Goal: Transaction & Acquisition: Purchase product/service

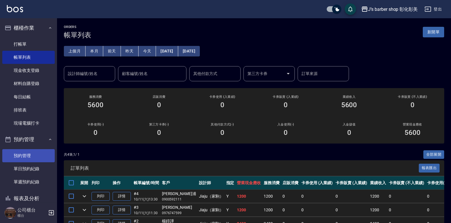
click at [36, 159] on link "預約管理" at bounding box center [28, 155] width 52 height 13
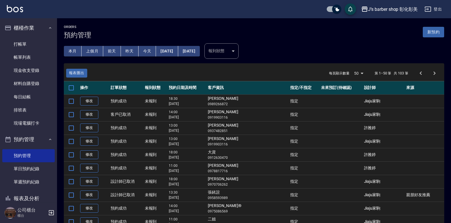
click at [147, 51] on button "今天" at bounding box center [148, 51] width 18 height 11
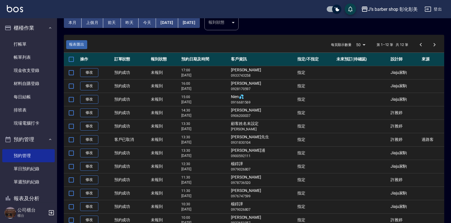
scroll to position [55, 0]
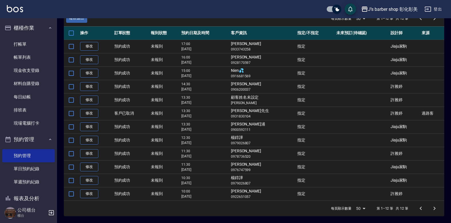
click at [242, 138] on td "楊錞譁 0979026807" at bounding box center [262, 139] width 66 height 13
click at [241, 137] on td "楊錞譁 0979026807" at bounding box center [262, 139] width 66 height 13
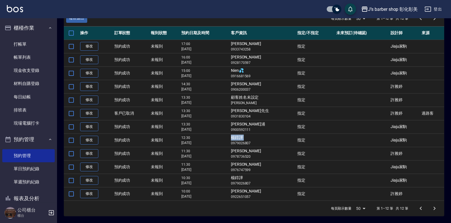
click at [241, 137] on td "楊錞譁 0979026807" at bounding box center [262, 139] width 66 height 13
click at [254, 119] on td "[PERSON_NAME]先生 0931830104" at bounding box center [262, 113] width 66 height 13
click at [15, 44] on link "打帳單" at bounding box center [28, 44] width 52 height 13
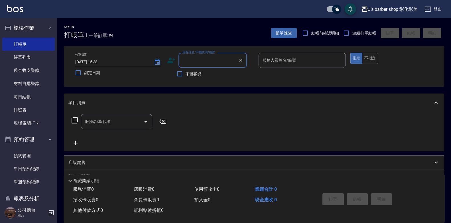
click at [98, 62] on input "[DATE] 15:38" at bounding box center [111, 61] width 73 height 9
type input "[DATE] 12:30"
click at [198, 58] on div "顧客姓名/手機號碼/編號 顧客姓名/手機號碼/編號" at bounding box center [212, 60] width 68 height 15
paste input "楊錞譁"
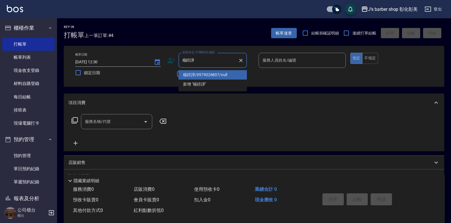
click at [217, 78] on li "楊錞譁/0979026807/null" at bounding box center [212, 74] width 68 height 9
type input "楊錞譁/0979026807/null"
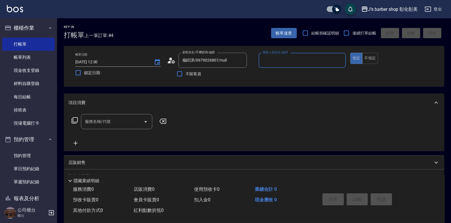
click at [276, 61] on input "服務人員姓名/編號" at bounding box center [302, 60] width 82 height 10
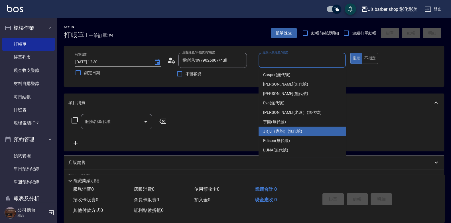
click at [281, 129] on span "Jiaju（家駒） (無代號)" at bounding box center [282, 131] width 39 height 6
type input "Jiaju（家駒）(無代號)"
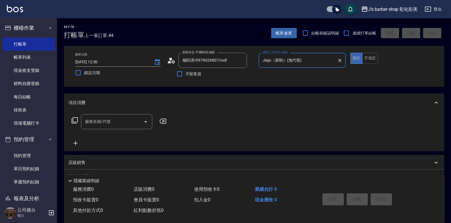
click at [122, 125] on input "服務名稱/代號" at bounding box center [113, 122] width 58 height 10
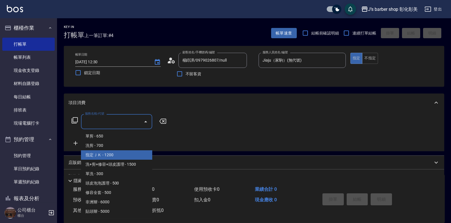
click at [121, 154] on span "指定ＪＫ - 1200" at bounding box center [116, 154] width 71 height 9
click at [121, 154] on div "項目消費 服務名稱/代號 服務名稱/代號 店販銷售 服務人員姓名/編號 服務人員姓名/編號 商品代號/名稱 商品代號/名稱 預收卡販賣 卡券名稱/代號 卡券名…" at bounding box center [254, 158] width 380 height 131
type input "指定ＪＫ(102)"
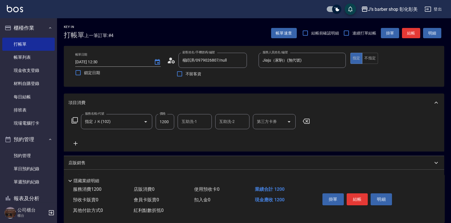
click at [188, 121] on div "互助洗-1 互助洗-1" at bounding box center [195, 121] width 34 height 15
click at [188, 121] on label "互助洗-1" at bounding box center [189, 122] width 15 height 6
click at [188, 121] on input "互助洗-1" at bounding box center [194, 122] width 29 height 10
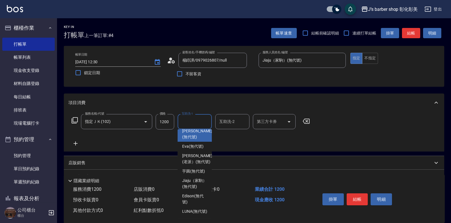
scroll to position [60, 0]
click at [195, 168] on span "芋圓 (無代號)" at bounding box center [193, 171] width 23 height 6
type input "芋圓(無代號)"
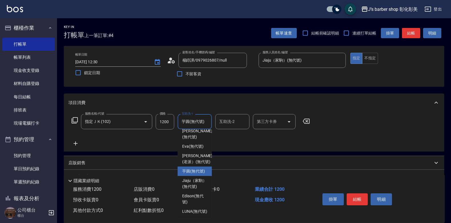
click at [195, 158] on div "店販銷售" at bounding box center [254, 163] width 380 height 14
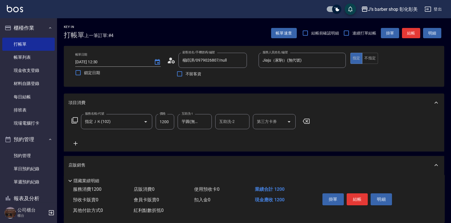
scroll to position [0, 0]
click at [206, 123] on icon "Clear" at bounding box center [206, 122] width 6 height 6
click at [359, 195] on button "結帳" at bounding box center [357, 199] width 21 height 12
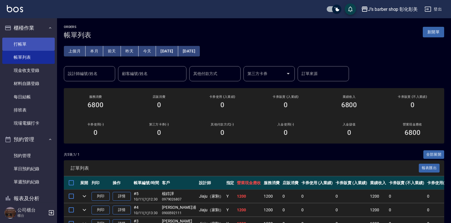
click at [23, 48] on link "打帳單" at bounding box center [28, 44] width 52 height 13
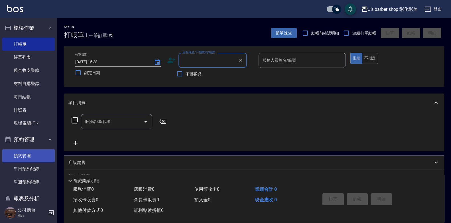
click at [30, 158] on link "預約管理" at bounding box center [28, 155] width 52 height 13
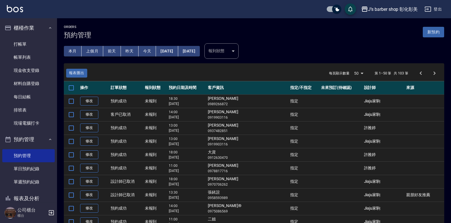
click at [148, 56] on div "本月 上個月 [DATE] [DATE] [DATE] [DATE] [DATE]" at bounding box center [129, 48] width 141 height 29
click at [148, 54] on button "今天" at bounding box center [148, 51] width 18 height 11
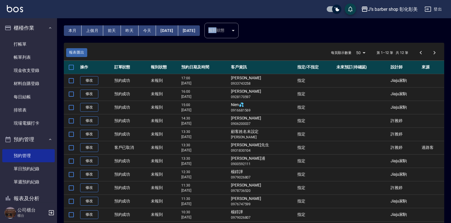
scroll to position [55, 0]
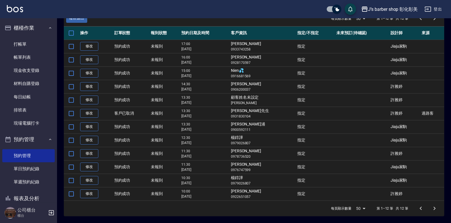
click at [241, 70] on td "Nien💦 0916681569" at bounding box center [262, 72] width 66 height 13
copy td "Nien💦"
click at [251, 52] on td "[PERSON_NAME] 0933743258" at bounding box center [262, 46] width 66 height 13
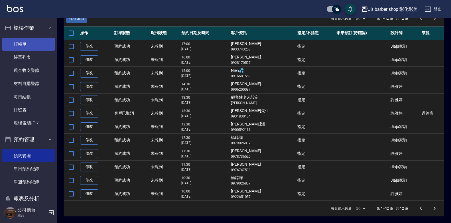
click at [24, 40] on link "打帳單" at bounding box center [28, 44] width 52 height 13
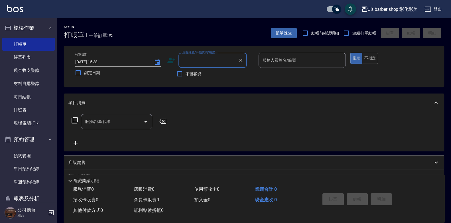
click at [188, 63] on input "顧客姓名/手機號碼/編號" at bounding box center [208, 60] width 55 height 10
click at [213, 73] on li "Nien💦/0916681569/null" at bounding box center [212, 74] width 68 height 9
click at [213, 73] on div "不留客資" at bounding box center [207, 74] width 80 height 12
type input "Nien💦/0916681569/null"
click at [103, 62] on input "[DATE] 15:38" at bounding box center [111, 61] width 73 height 9
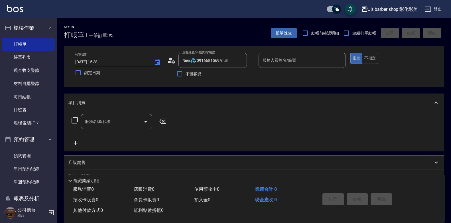
click at [103, 62] on input "[DATE] 15:38" at bounding box center [111, 61] width 73 height 9
type input "[DATE] 15:00"
click at [322, 60] on input "服務人員姓名/編號" at bounding box center [302, 60] width 82 height 10
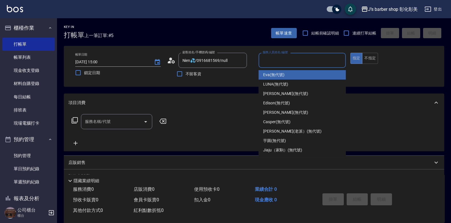
click at [322, 63] on input "服務人員姓名/編號" at bounding box center [302, 60] width 82 height 10
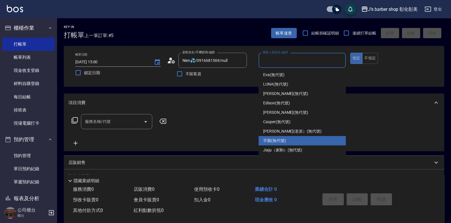
click at [287, 142] on div "芋圓 (無代號)" at bounding box center [301, 140] width 87 height 9
click at [304, 60] on input "芋圓(無代號)" at bounding box center [298, 60] width 74 height 10
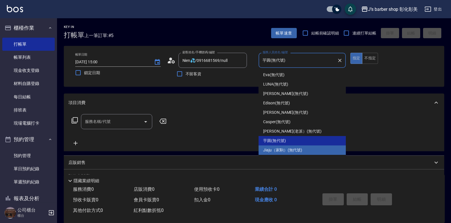
click at [282, 150] on span "Jiaju（家駒） (無代號)" at bounding box center [282, 150] width 39 height 6
type input "Jiaju（家駒）(無代號)"
click at [282, 150] on div "服務名稱/代號 服務名稱/代號" at bounding box center [254, 131] width 380 height 39
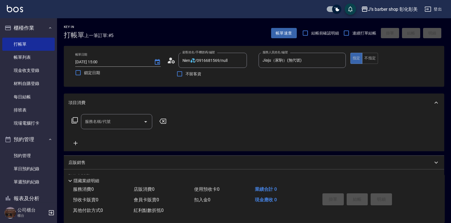
click at [126, 120] on input "服務名稱/代號" at bounding box center [113, 122] width 58 height 10
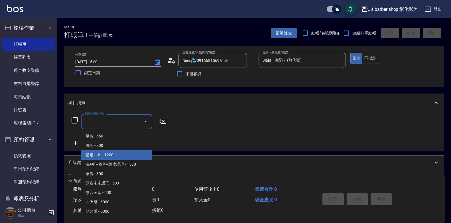
click at [103, 157] on span "指定ＪＫ - 1200" at bounding box center [116, 154] width 71 height 9
type input "指定ＪＫ(102)"
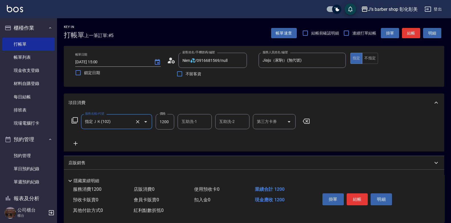
click at [198, 126] on input "互助洗-1" at bounding box center [194, 122] width 29 height 10
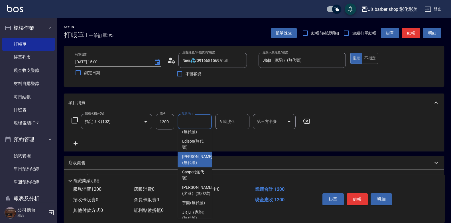
scroll to position [60, 0]
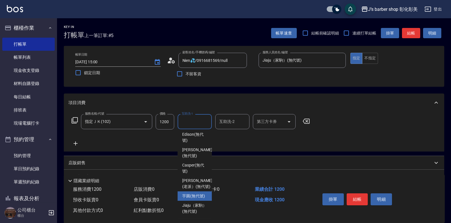
click at [191, 193] on span "芋圓 (無代號)" at bounding box center [193, 196] width 23 height 6
type input "芋圓(無代號)"
click at [191, 191] on div "店販消費 0" at bounding box center [161, 189] width 61 height 11
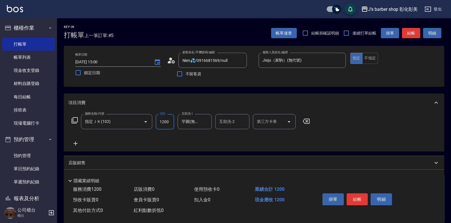
click at [165, 121] on input "1200" at bounding box center [165, 121] width 19 height 15
type input "1000"
click at [352, 196] on button "結帳" at bounding box center [357, 199] width 21 height 12
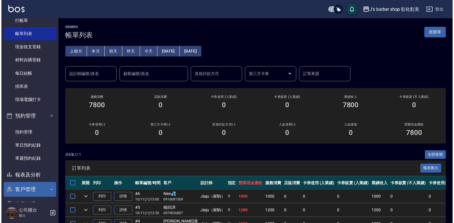
scroll to position [40, 0]
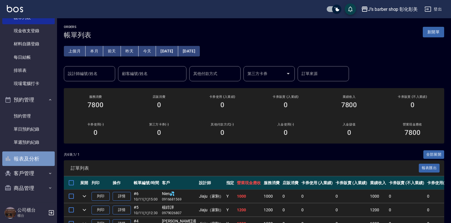
click at [33, 161] on button "報表及分析" at bounding box center [28, 158] width 52 height 15
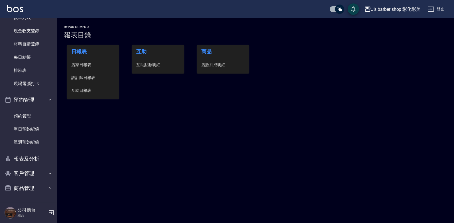
click at [150, 64] on span "互助點數明細" at bounding box center [157, 65] width 43 height 6
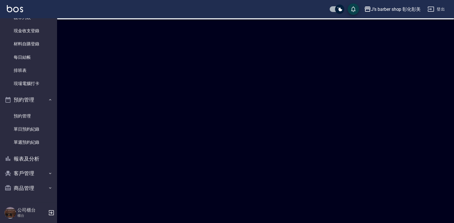
click at [150, 64] on div at bounding box center [227, 111] width 454 height 223
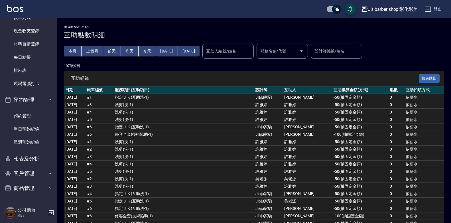
click at [238, 48] on div "互助人編號/姓名 互助人編號/姓名" at bounding box center [227, 51] width 51 height 15
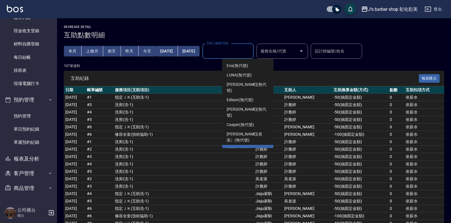
click at [237, 146] on span "芋圓 (無代號)" at bounding box center [238, 149] width 23 height 6
type input "芋圓(無代號)"
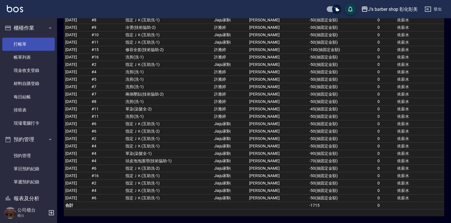
click at [34, 45] on link "打帳單" at bounding box center [28, 44] width 52 height 13
